Goal: Check status

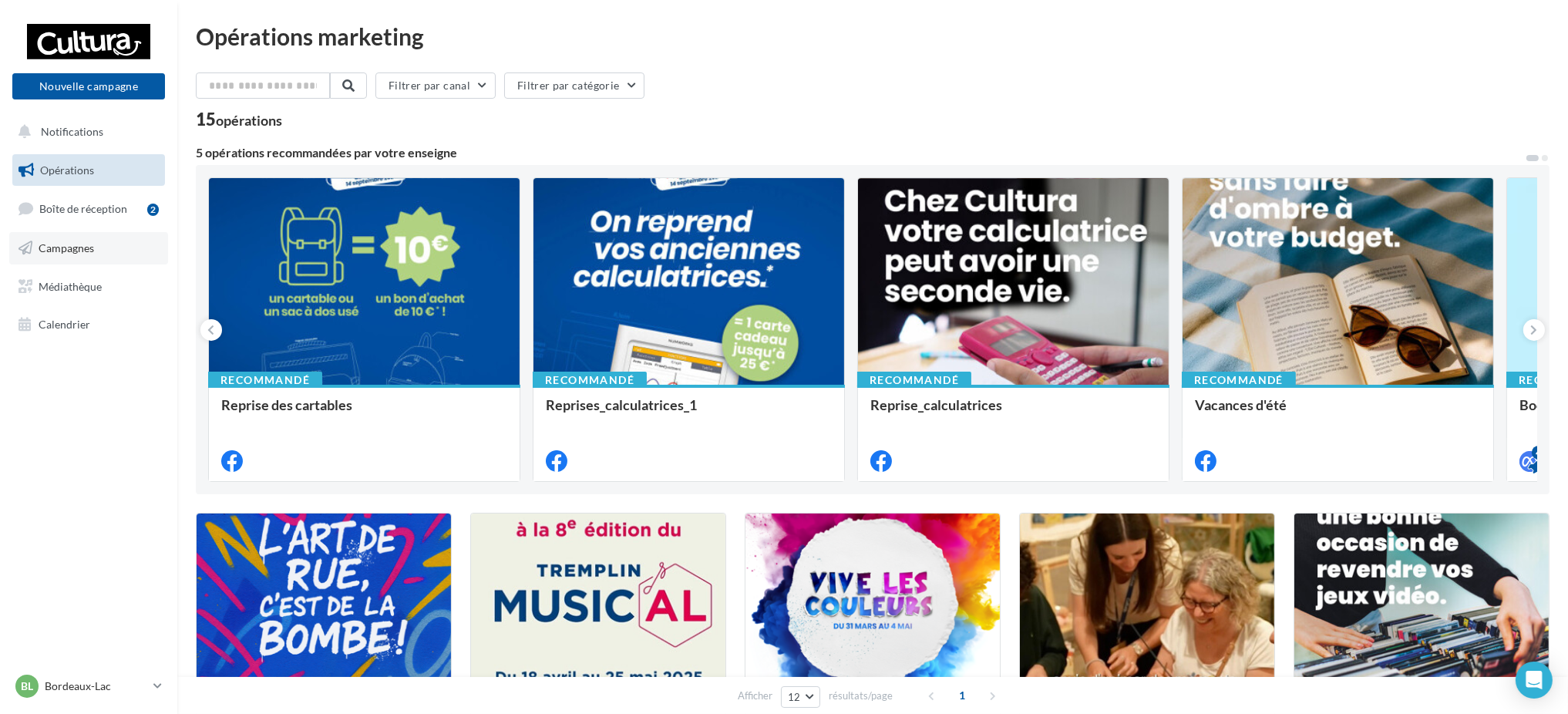
click at [113, 259] on link "Campagnes" at bounding box center [89, 248] width 159 height 32
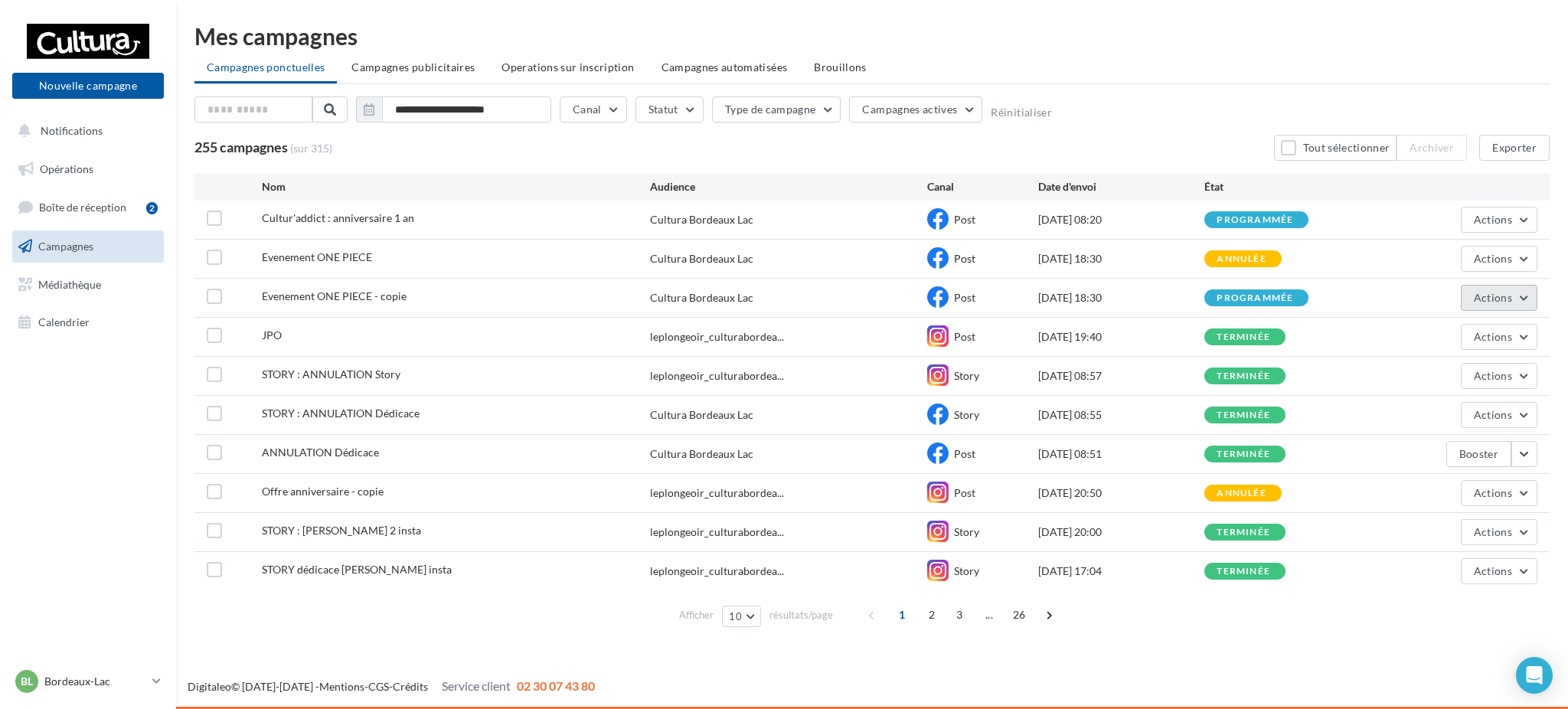
click at [1492, 299] on span "Actions" at bounding box center [1494, 297] width 39 height 13
click at [1470, 331] on button "Voir les résultats" at bounding box center [1461, 333] width 153 height 39
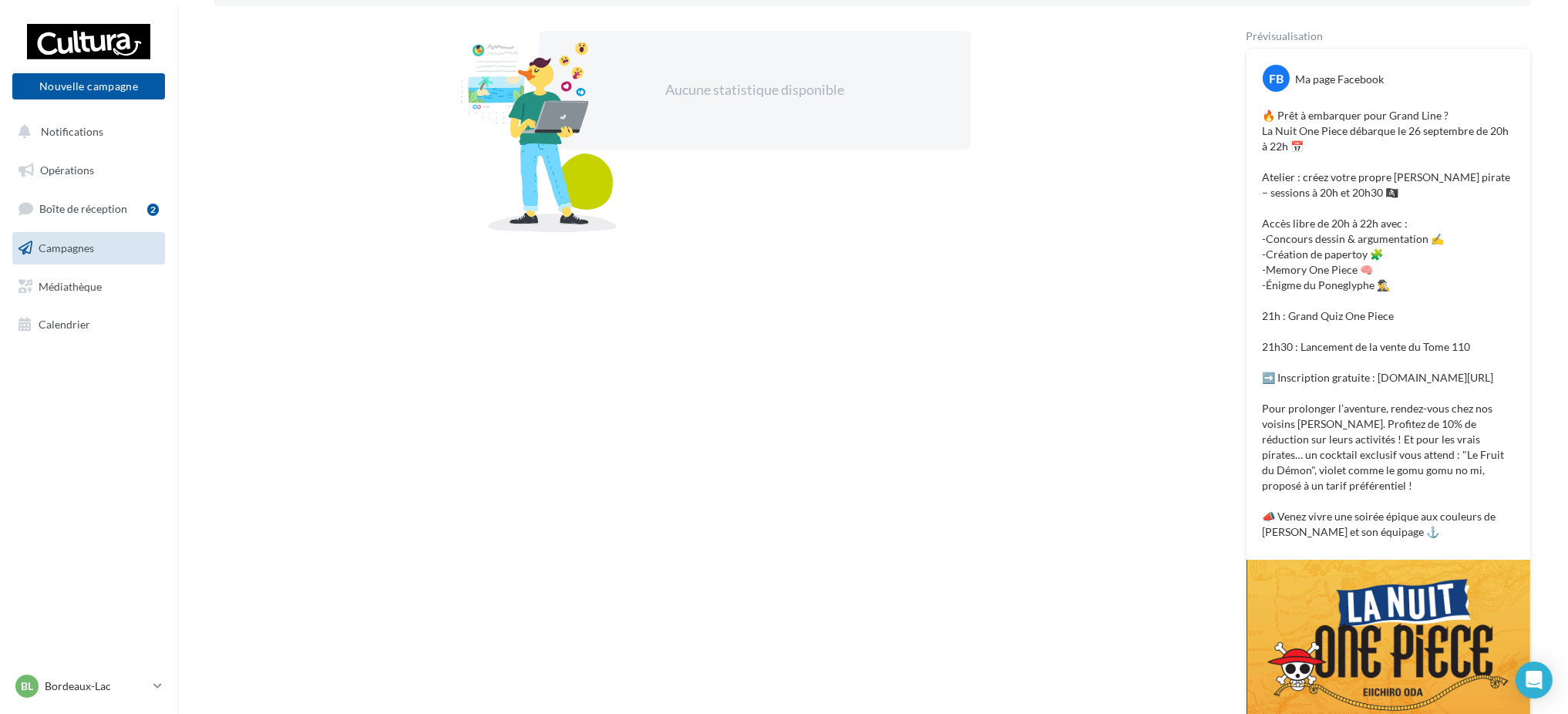
scroll to position [309, 0]
